Goal: Use online tool/utility: Utilize a website feature to perform a specific function

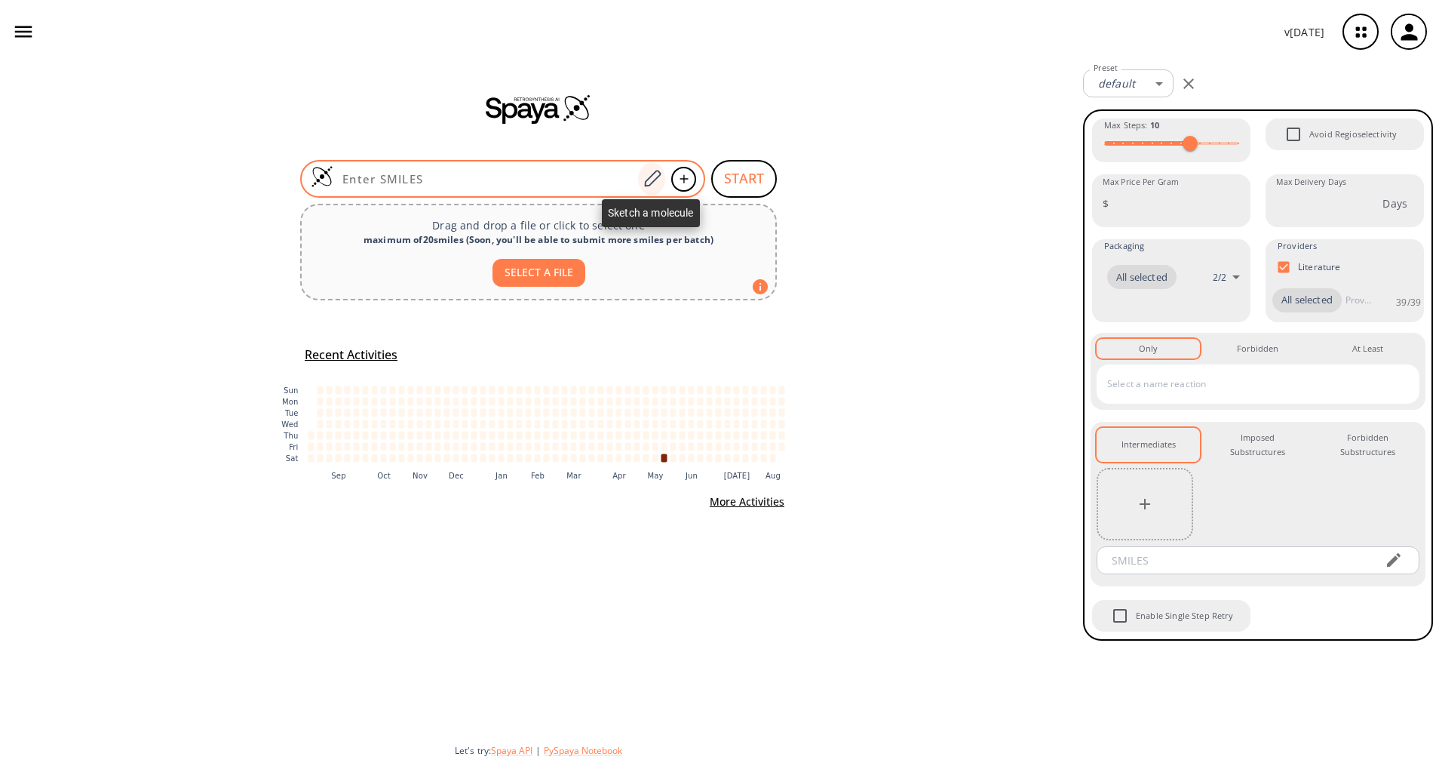
click at [644, 177] on icon at bounding box center [652, 179] width 20 height 20
drag, startPoint x: 0, startPoint y: 0, endPoint x: 531, endPoint y: 177, distance: 559.6
click at [531, 177] on input at bounding box center [485, 178] width 305 height 15
paste input "CC1=C(C2=CC=C(C(OC)=O)S2)C(NC(C3=CC=C([N+]([O-])=O)S3)=O)=CC=C1"
type input "CC1=C(C2=CC=C(C(OC)=O)S2)C(NC(C3=CC=C([N+]([O-])=O)S3)=O)=CC=C1"
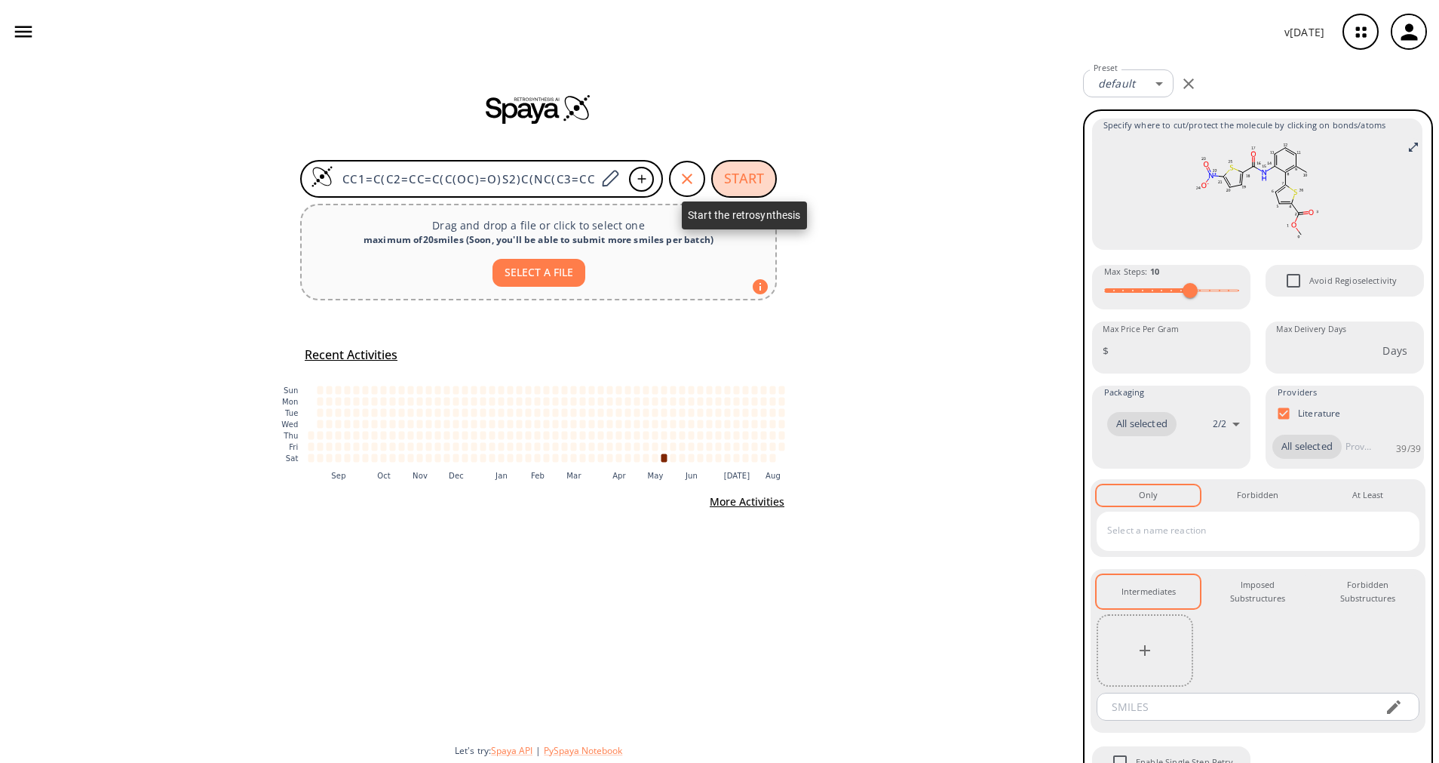
click at [740, 179] on button "START" at bounding box center [744, 179] width 66 height 38
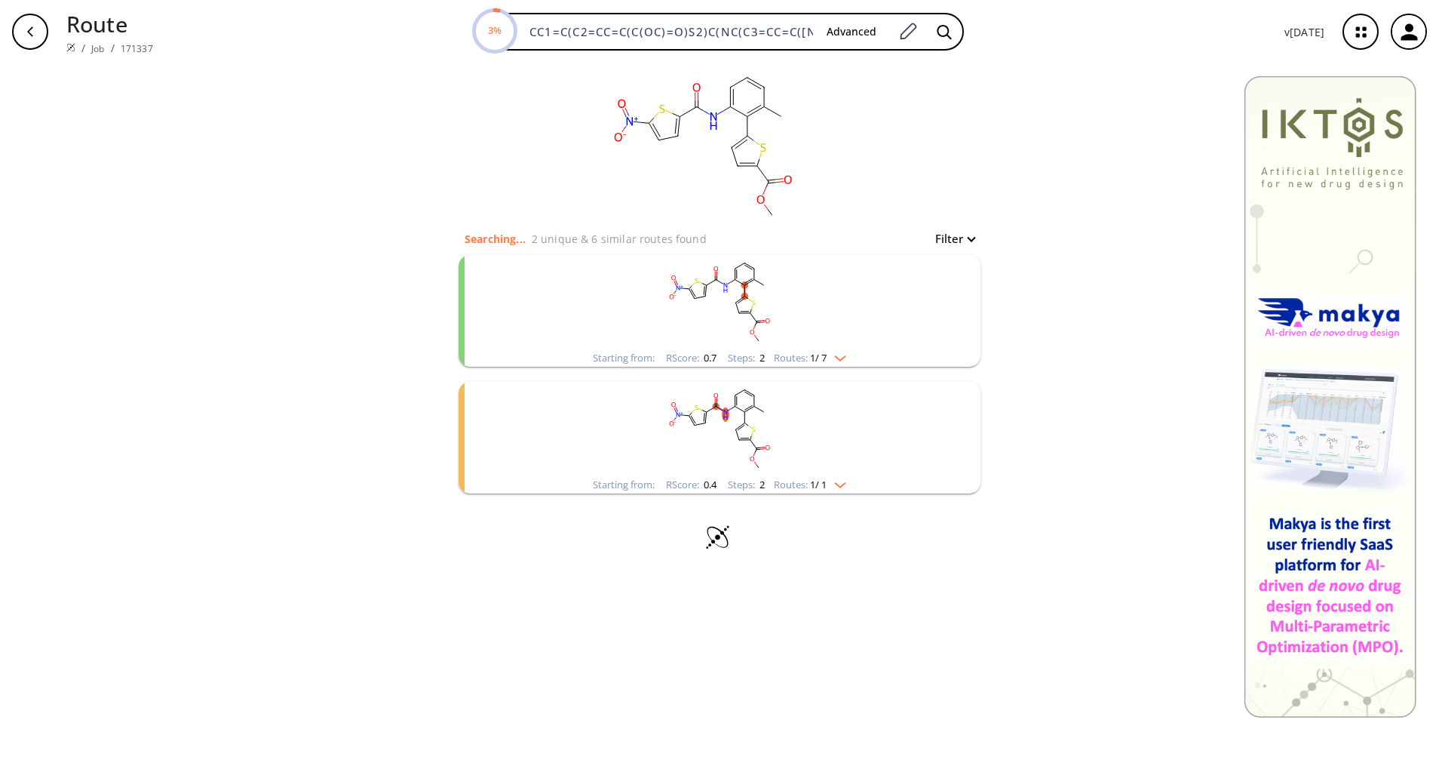
click at [846, 353] on img "clusters" at bounding box center [837, 355] width 20 height 12
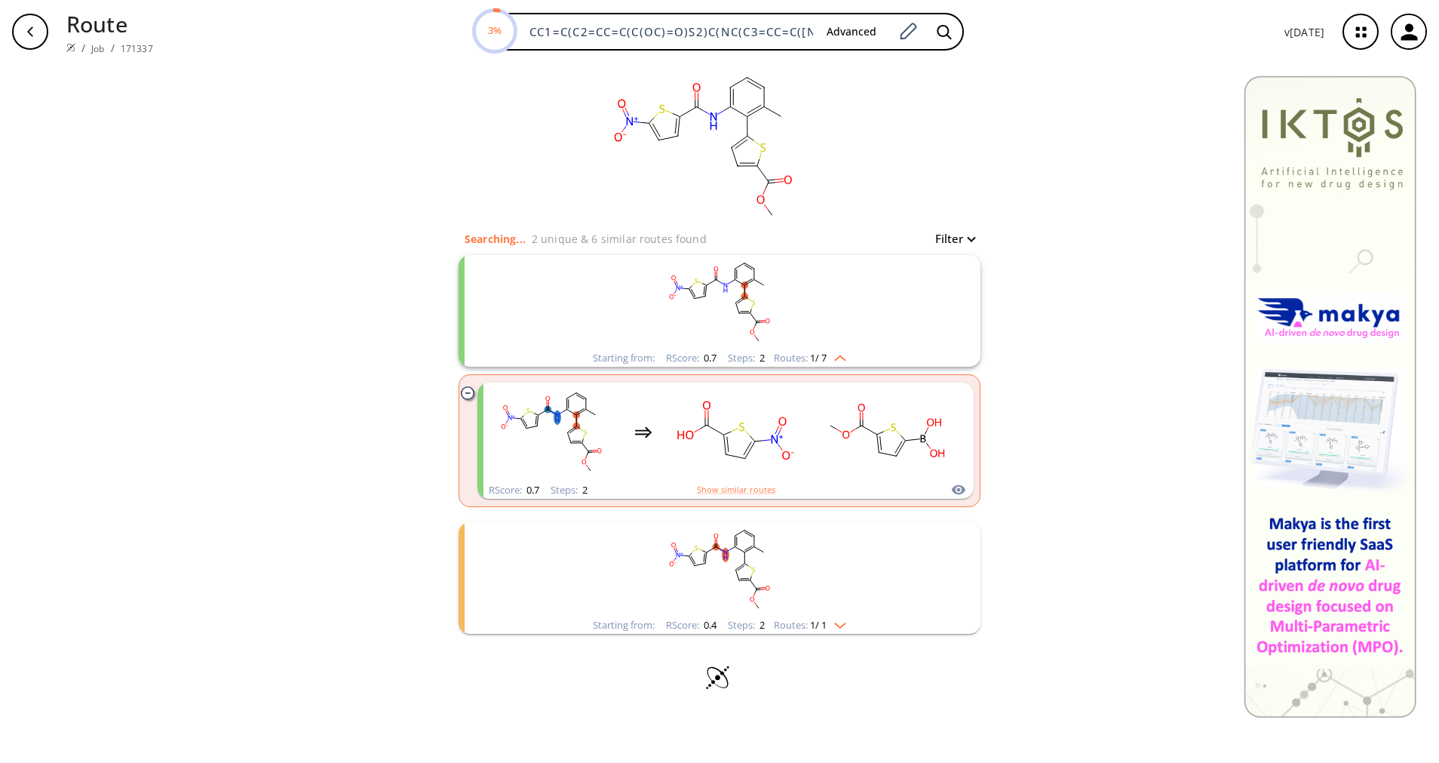
click at [846, 353] on img "clusters" at bounding box center [837, 355] width 20 height 12
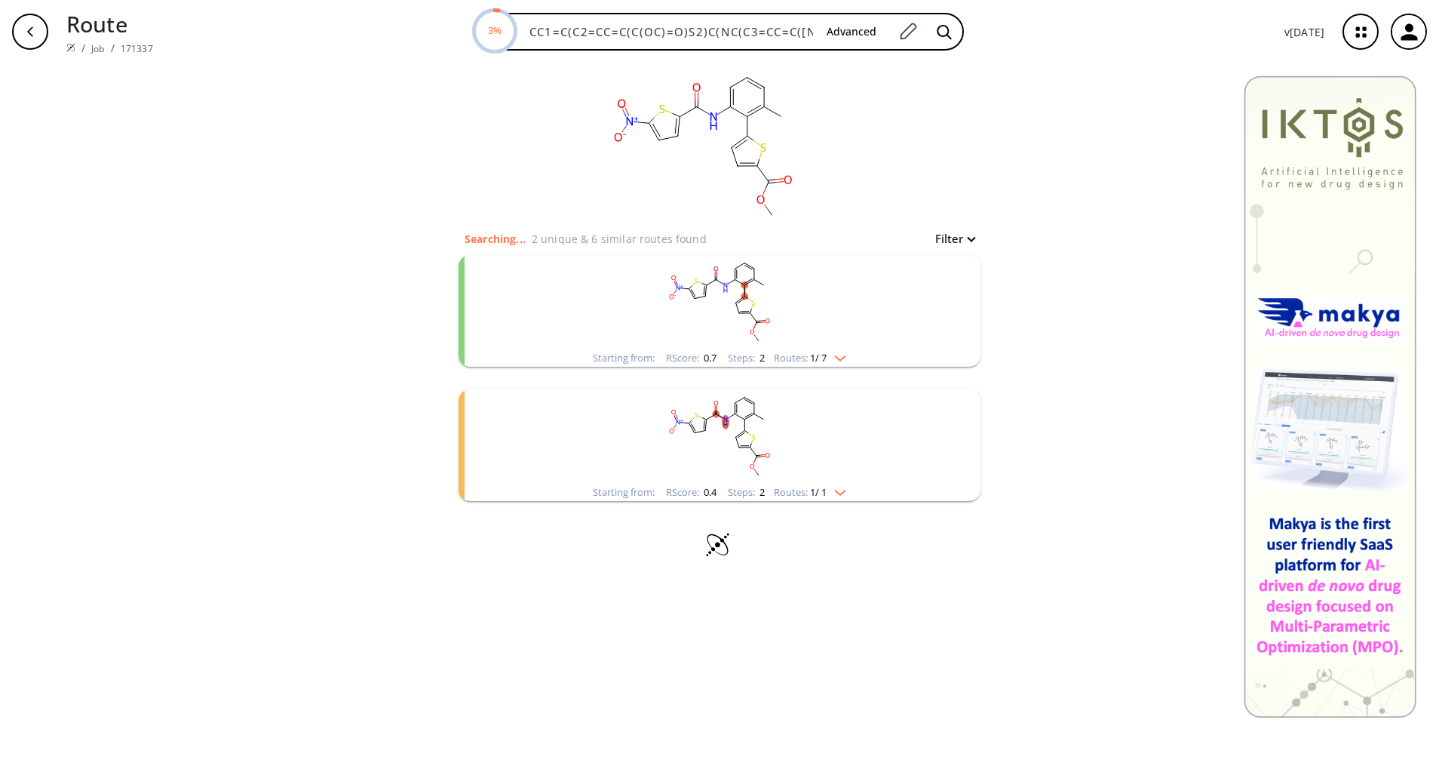
click at [846, 353] on img "clusters" at bounding box center [837, 355] width 20 height 12
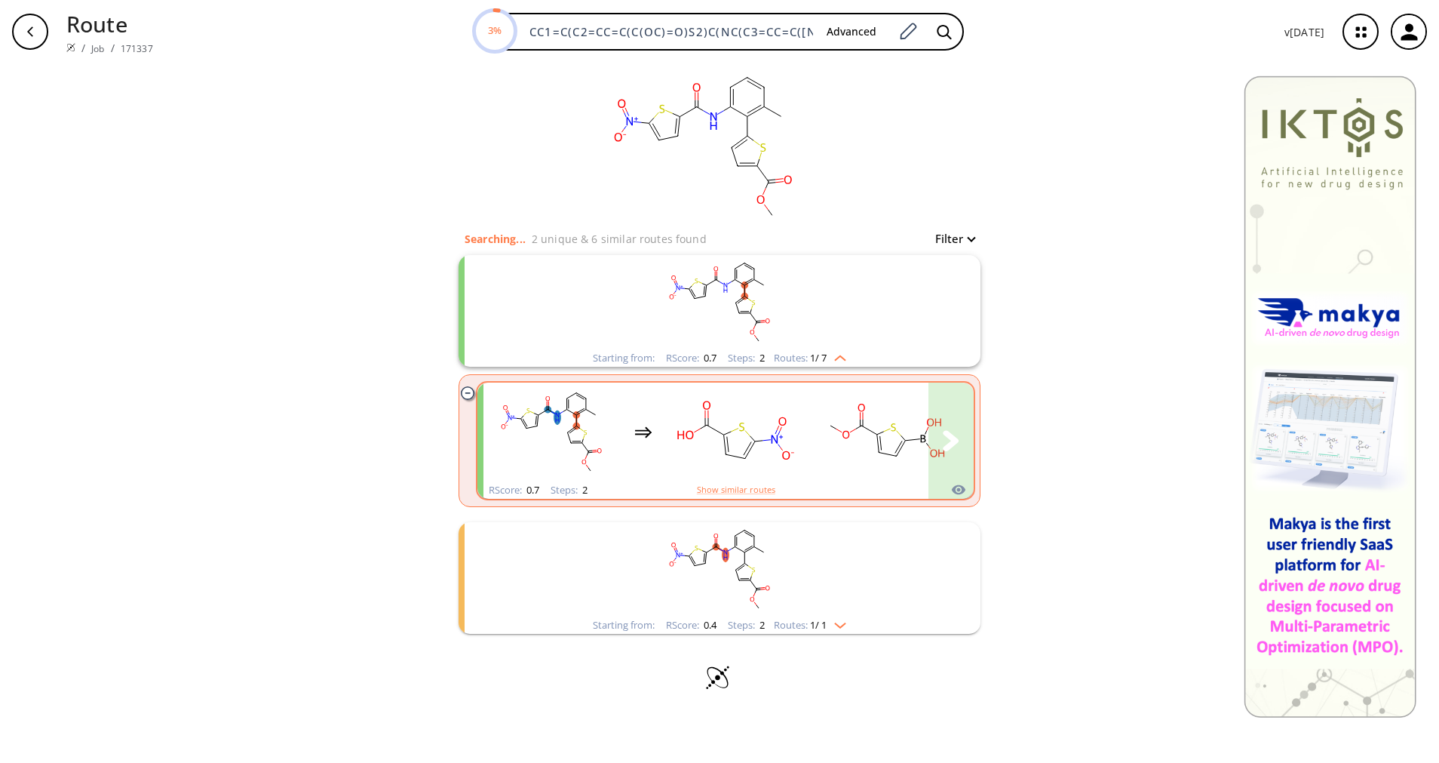
click at [818, 432] on rect "clusters" at bounding box center [886, 432] width 136 height 94
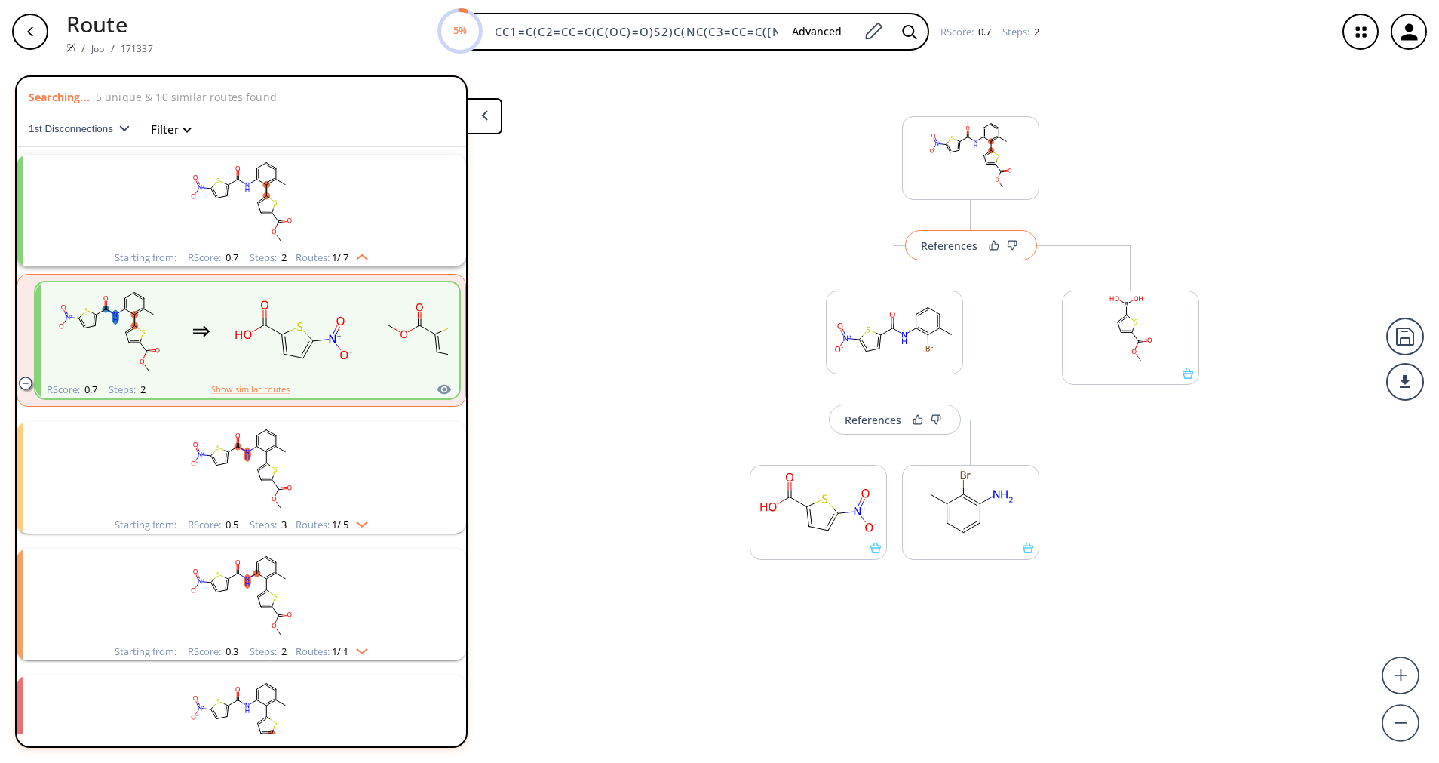
click at [956, 244] on div "References" at bounding box center [949, 246] width 57 height 10
